Goal: Task Accomplishment & Management: Use online tool/utility

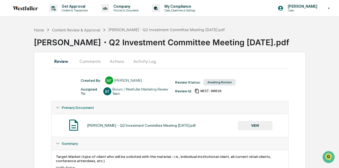
click at [261, 123] on button "VIEW" at bounding box center [255, 125] width 35 height 9
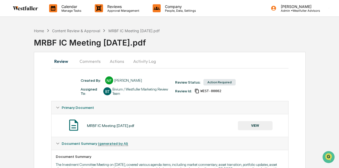
click at [92, 63] on button "Comments" at bounding box center [90, 61] width 30 height 13
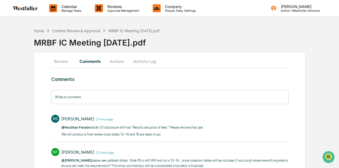
click at [66, 60] on button "Review" at bounding box center [63, 61] width 24 height 13
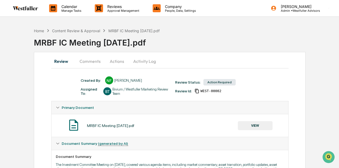
click at [262, 127] on button "VIEW" at bounding box center [255, 125] width 35 height 9
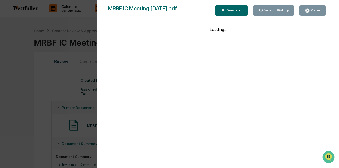
click at [275, 13] on div "Version History" at bounding box center [273, 10] width 31 height 5
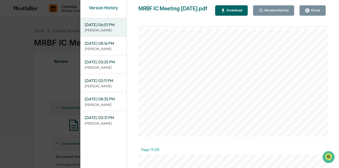
scroll to position [1148, 0]
click at [318, 10] on div "Close" at bounding box center [315, 11] width 10 height 4
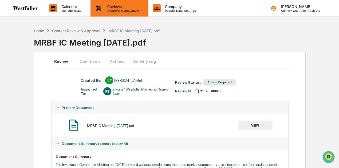
click at [114, 11] on p "Approval Management" at bounding box center [122, 11] width 39 height 4
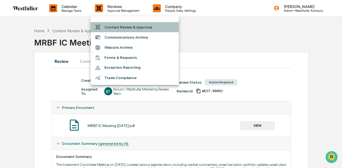
click at [116, 25] on li "Content Review & Approval" at bounding box center [134, 27] width 88 height 10
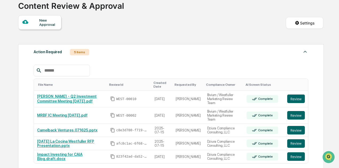
scroll to position [53, 0]
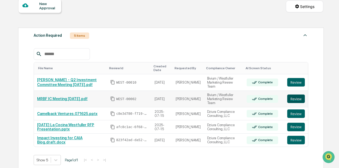
click at [300, 96] on button "Review" at bounding box center [296, 99] width 18 height 9
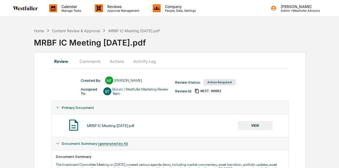
click at [95, 60] on button "Comments" at bounding box center [90, 61] width 30 height 13
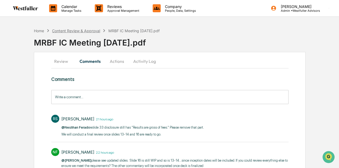
click at [82, 31] on div "Content Review & Approval" at bounding box center [76, 31] width 48 height 5
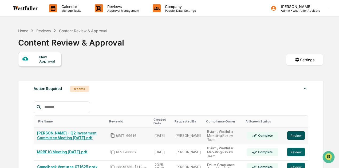
click at [301, 135] on button "Review" at bounding box center [296, 136] width 18 height 9
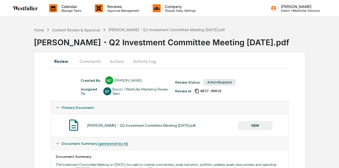
click at [93, 62] on button "Comments" at bounding box center [90, 61] width 30 height 13
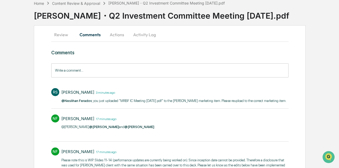
scroll to position [80, 0]
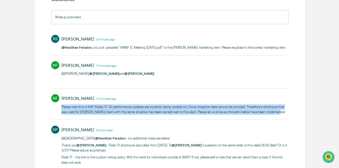
drag, startPoint x: 272, startPoint y: 114, endPoint x: 57, endPoint y: 107, distance: 214.7
click at [57, 107] on div "NF Neslihan Feradov 17 minutes ago Please note this is WIP. Slides 11-14 (perfo…" at bounding box center [169, 104] width 237 height 25
copy p "Please note this is WIP. Slides 11-14 (performance updates are currently being …"
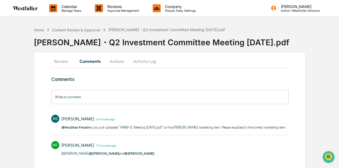
click at [81, 99] on input "Write a comment..." at bounding box center [169, 97] width 237 height 14
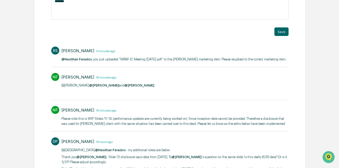
scroll to position [80, 0]
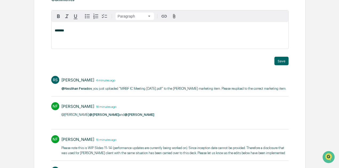
click at [112, 32] on p "*******" at bounding box center [170, 31] width 230 height 4
click at [82, 36] on div "*******" at bounding box center [170, 35] width 237 height 27
click at [71, 42] on div "[PERSON_NAME]" at bounding box center [72, 39] width 35 height 7
drag, startPoint x: 65, startPoint y: 31, endPoint x: 46, endPoint y: 30, distance: 18.4
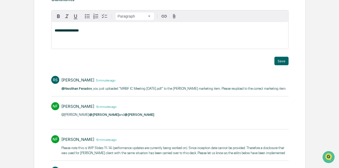
click at [114, 33] on p "**********" at bounding box center [170, 31] width 230 height 4
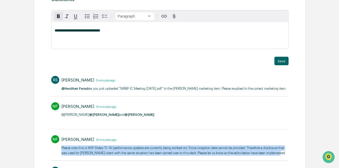
drag, startPoint x: 61, startPoint y: 147, endPoint x: 274, endPoint y: 154, distance: 213.4
click at [274, 154] on p "Please note this is WIP. Slides 11-14 (performance updates are currently being …" at bounding box center [174, 151] width 227 height 10
copy p "Please note this is WIP. Slides 11-14 (performance updates are currently being …"
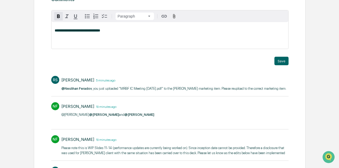
click at [132, 30] on p "**********" at bounding box center [170, 31] width 230 height 4
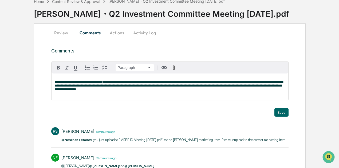
scroll to position [27, 0]
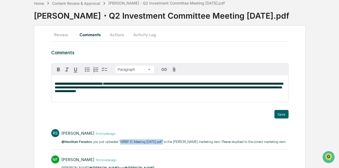
drag, startPoint x: 119, startPoint y: 141, endPoint x: 160, endPoint y: 141, distance: 41.6
click at [160, 141] on p "@Neslihan Feradov , you just uploaded "MRBF IC Meeting 9.24.25.pdf" to the Weis…" at bounding box center [173, 142] width 225 height 5
copy p "MRBF IC Meeting 9.24.25.pdf"
click at [121, 92] on p "**********" at bounding box center [170, 87] width 230 height 11
drag, startPoint x: 168, startPoint y: 94, endPoint x: 147, endPoint y: 93, distance: 20.9
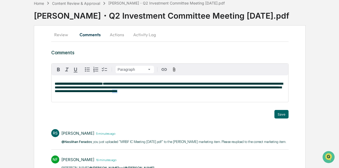
click at [147, 93] on p "**********" at bounding box center [170, 87] width 230 height 11
drag, startPoint x: 86, startPoint y: 83, endPoint x: 113, endPoint y: 82, distance: 27.3
click at [113, 82] on div "**********" at bounding box center [170, 89] width 237 height 27
click at [185, 92] on span "**********" at bounding box center [169, 87] width 228 height 11
click at [284, 114] on button "Save" at bounding box center [281, 114] width 14 height 9
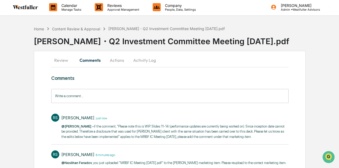
scroll to position [0, 0]
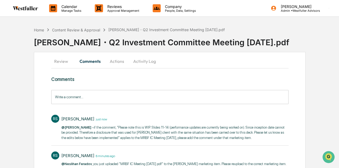
click at [65, 64] on button "Review" at bounding box center [63, 61] width 24 height 13
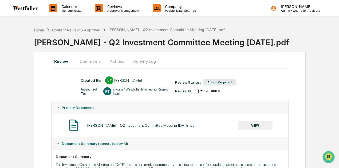
click at [97, 29] on div "Content Review & Approval" at bounding box center [76, 30] width 48 height 5
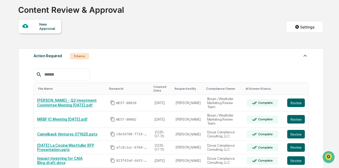
scroll to position [53, 0]
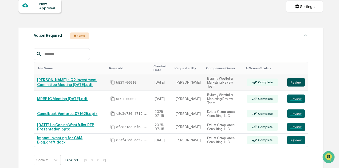
click at [292, 81] on button "Review" at bounding box center [296, 82] width 18 height 9
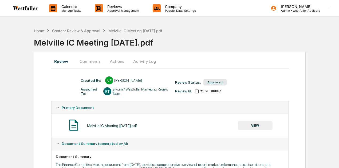
click at [94, 61] on button "Comments" at bounding box center [90, 61] width 30 height 13
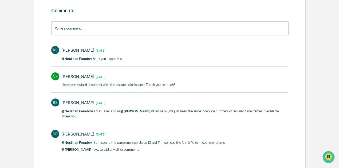
scroll to position [49, 0]
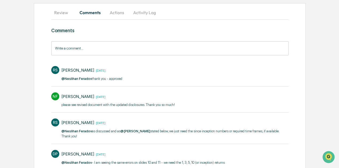
click at [69, 9] on button "Review" at bounding box center [63, 12] width 24 height 13
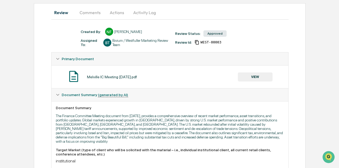
click at [256, 79] on button "VIEW" at bounding box center [255, 77] width 35 height 9
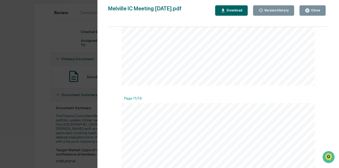
scroll to position [1255, 0]
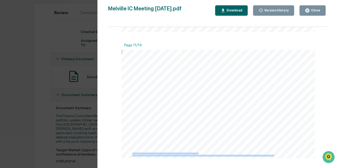
drag, startPoint x: 274, startPoint y: 158, endPoint x: 131, endPoint y: 155, distance: 142.6
click at [131, 155] on div "Bivium Westfuller 11 P O RT F O L I O U PD AT E | A U GU ST P ER F O R MAN C E …" at bounding box center [218, 104] width 194 height 109
click at [319, 10] on div "Close" at bounding box center [315, 11] width 10 height 4
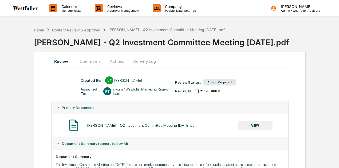
click at [88, 61] on button "Comments" at bounding box center [90, 61] width 30 height 13
